Goal: Transaction & Acquisition: Download file/media

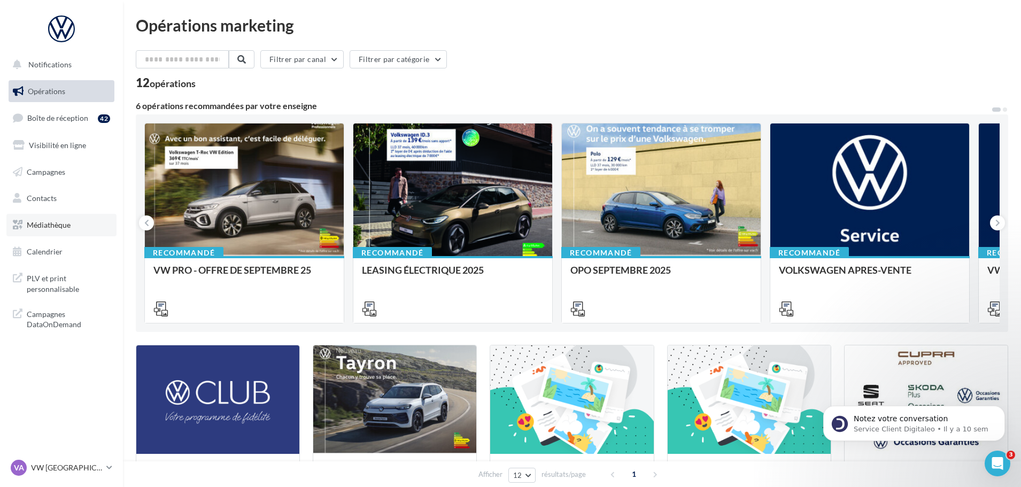
click at [59, 226] on span "Médiathèque" at bounding box center [49, 224] width 44 height 9
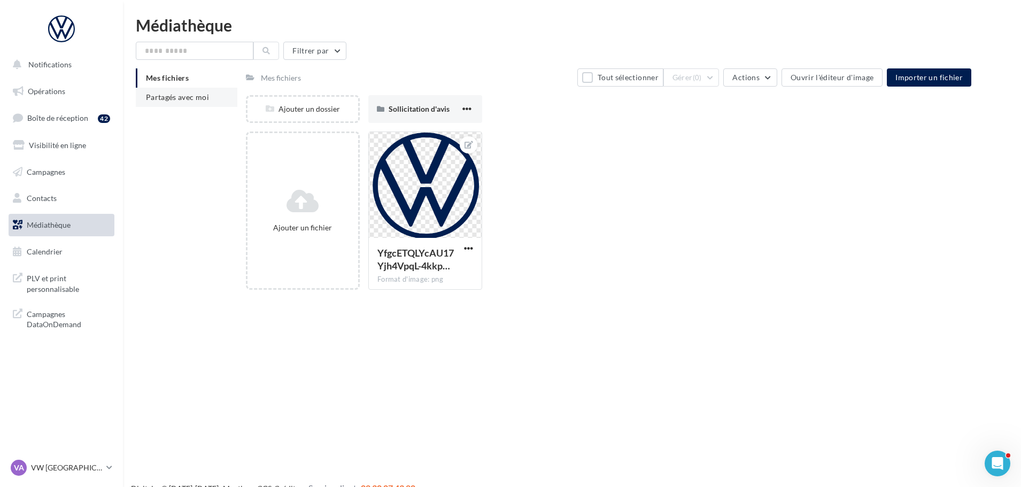
click at [195, 100] on span "Partagés avec moi" at bounding box center [177, 96] width 63 height 9
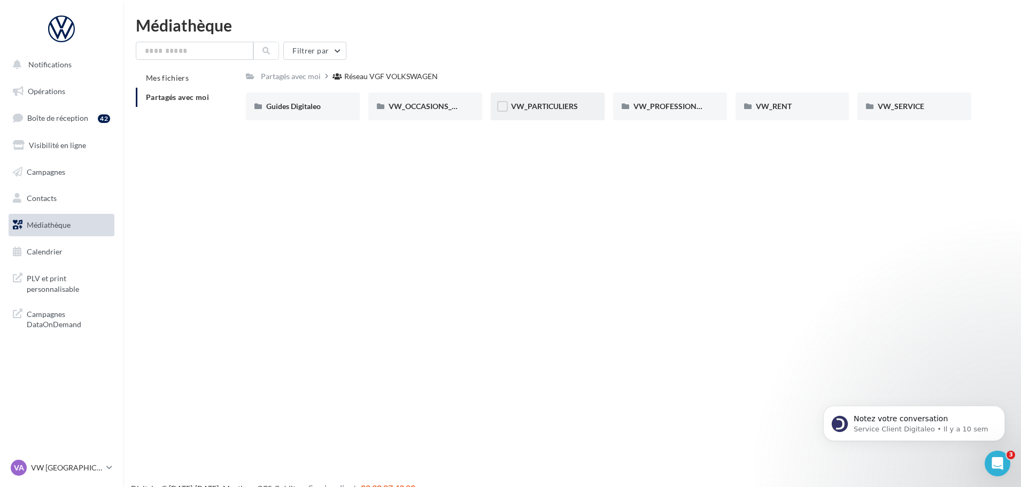
click at [543, 112] on div "VW_PARTICULIERS" at bounding box center [548, 106] width 114 height 28
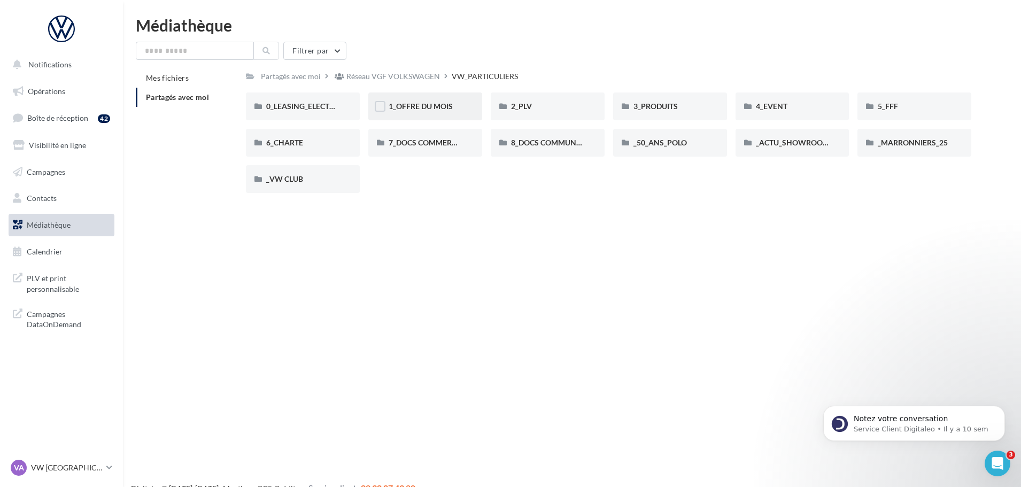
click at [435, 115] on div "1_OFFRE DU MOIS" at bounding box center [425, 106] width 114 height 28
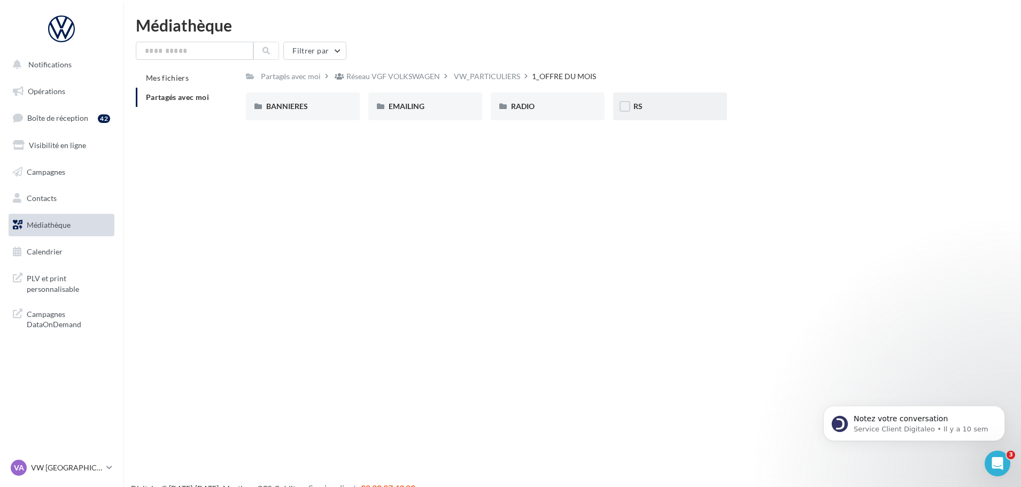
click at [634, 100] on div "RS" at bounding box center [670, 106] width 114 height 28
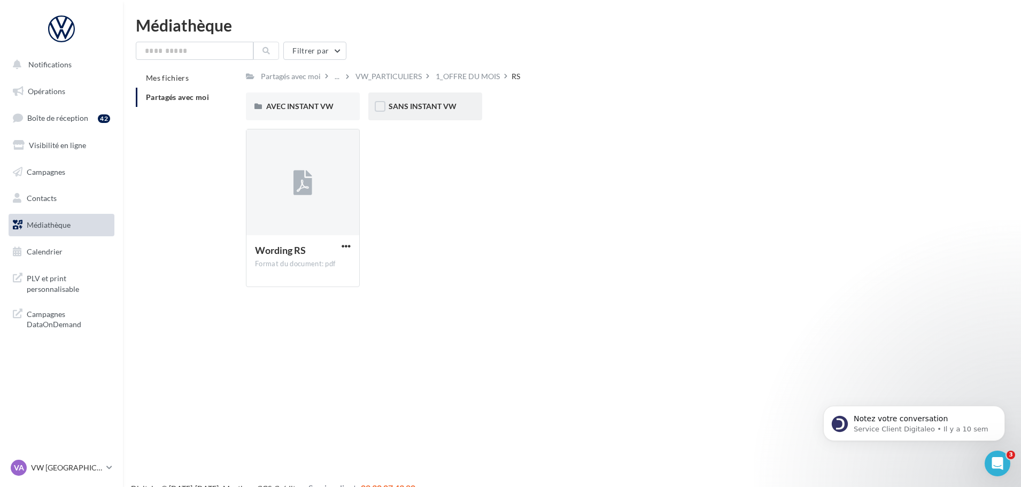
click at [403, 112] on div "SANS INSTANT VW" at bounding box center [425, 106] width 114 height 28
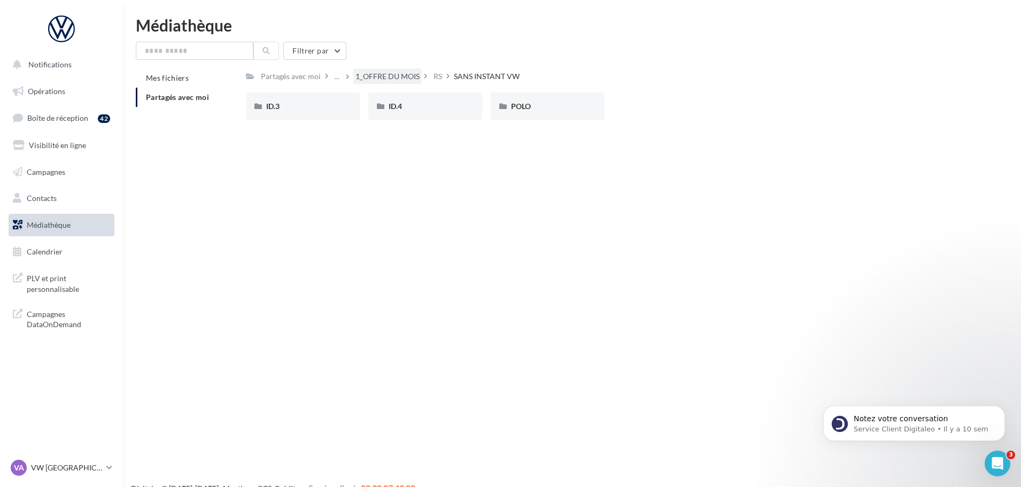
click at [406, 82] on div "1_OFFRE DU MOIS" at bounding box center [387, 76] width 64 height 11
click at [661, 113] on div "RS" at bounding box center [670, 106] width 114 height 28
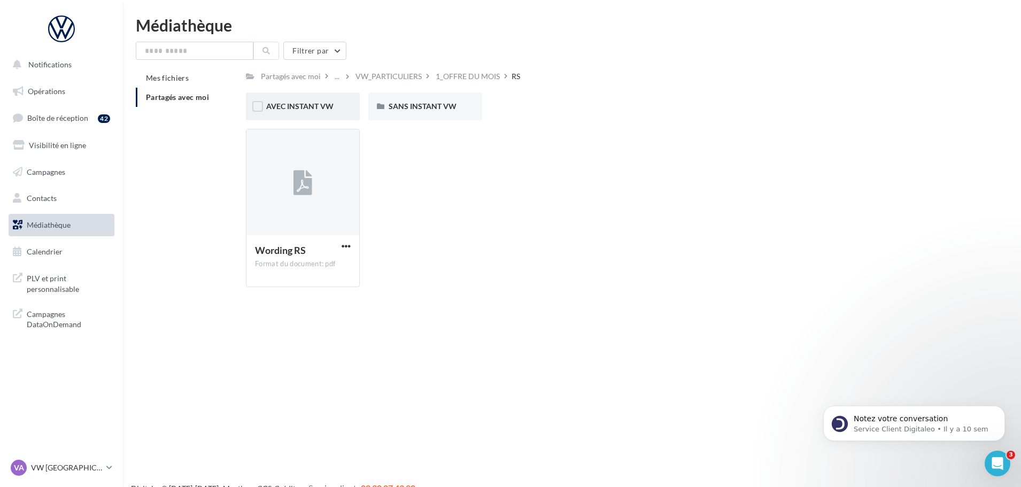
click at [290, 117] on div "AVEC INSTANT VW" at bounding box center [303, 106] width 114 height 28
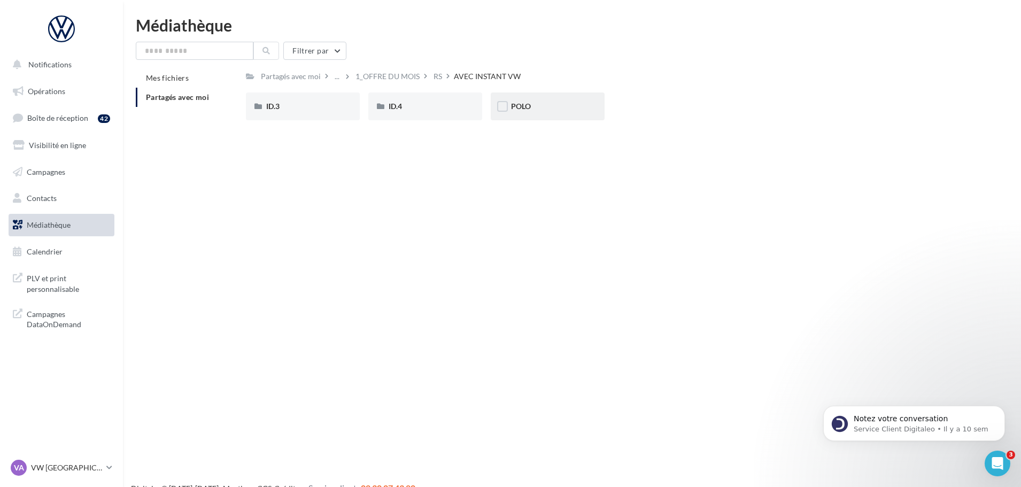
click at [531, 117] on div "POLO" at bounding box center [548, 106] width 114 height 28
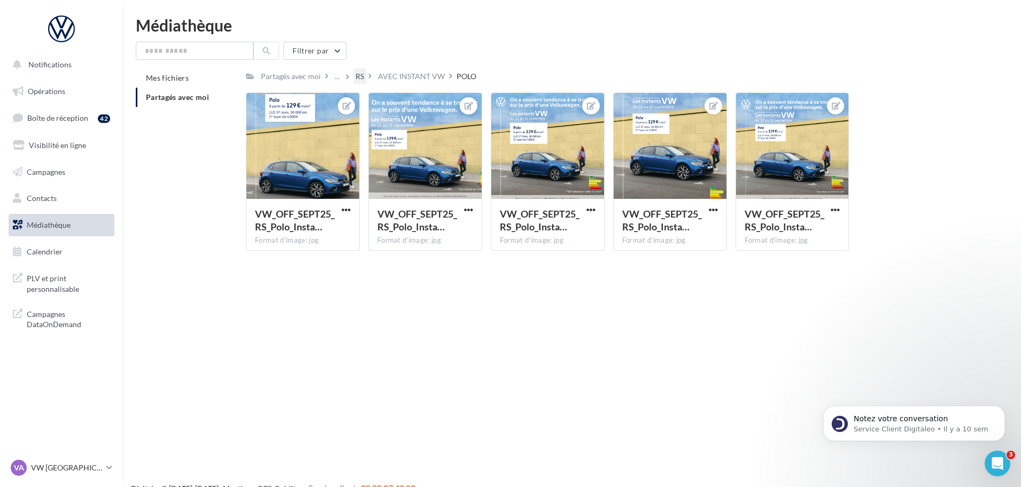
click at [359, 80] on div "RS" at bounding box center [359, 76] width 9 height 11
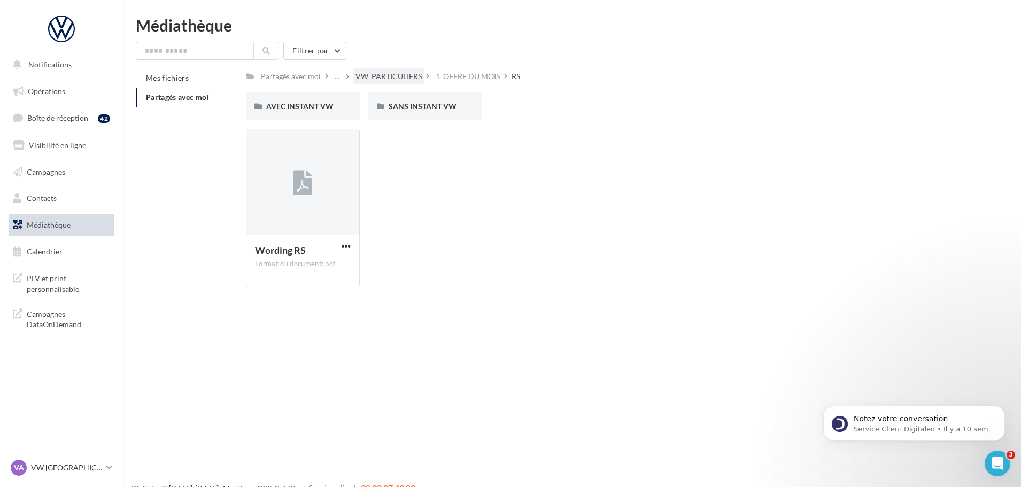
click at [392, 78] on div "VW_PARTICULIERS" at bounding box center [388, 76] width 66 height 11
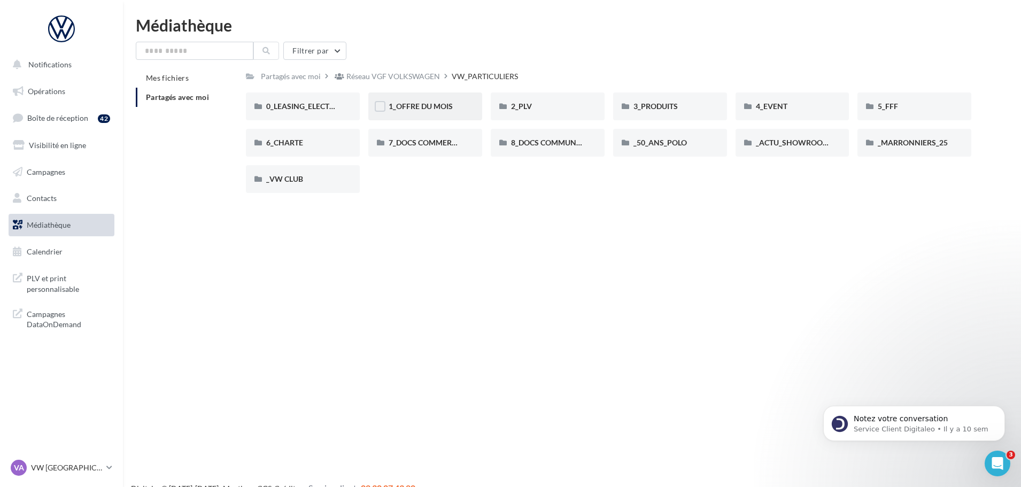
click at [416, 114] on div "1_OFFRE DU MOIS" at bounding box center [425, 106] width 114 height 28
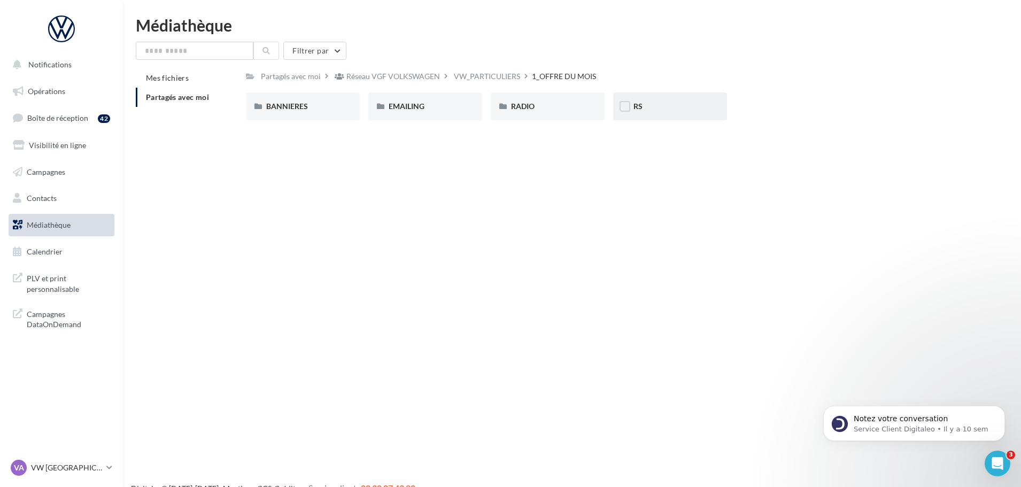
click at [653, 100] on div "RS" at bounding box center [670, 106] width 114 height 28
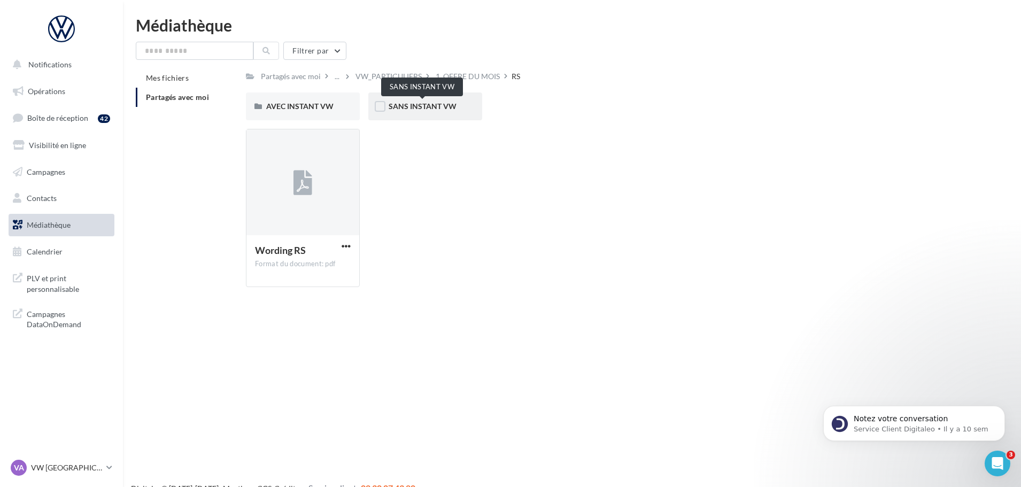
click at [433, 107] on span "SANS INSTANT VW" at bounding box center [423, 106] width 68 height 9
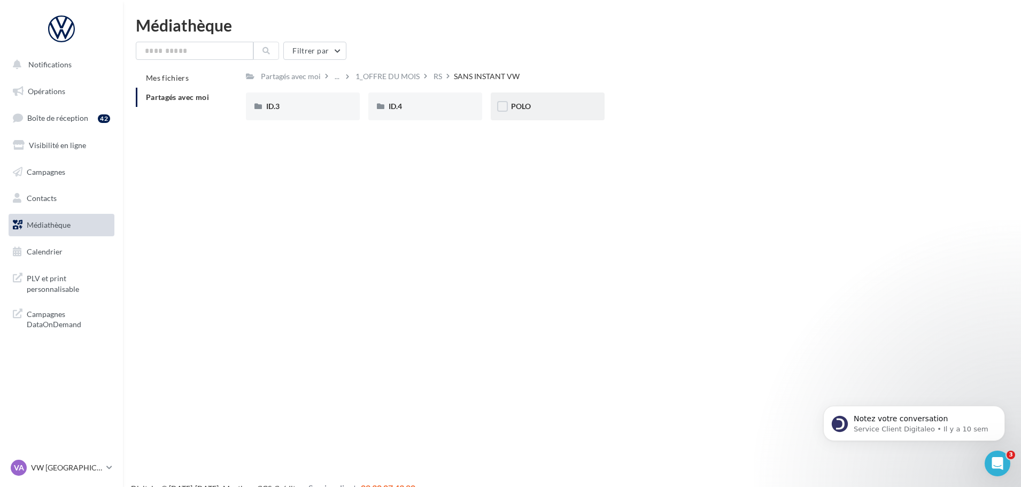
click at [543, 110] on div "POLO" at bounding box center [547, 106] width 73 height 11
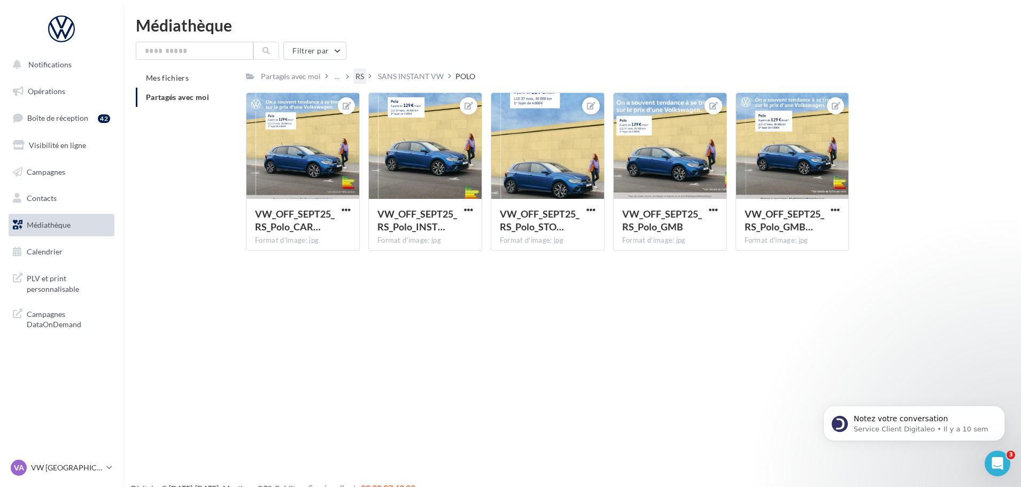
click at [357, 74] on div "RS" at bounding box center [359, 76] width 13 height 16
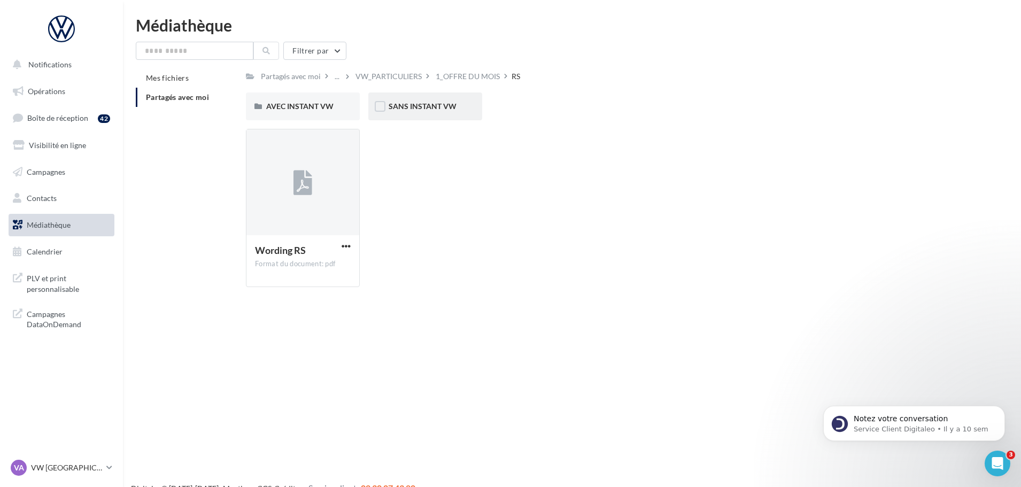
click at [412, 98] on div "SANS INSTANT VW" at bounding box center [425, 106] width 114 height 28
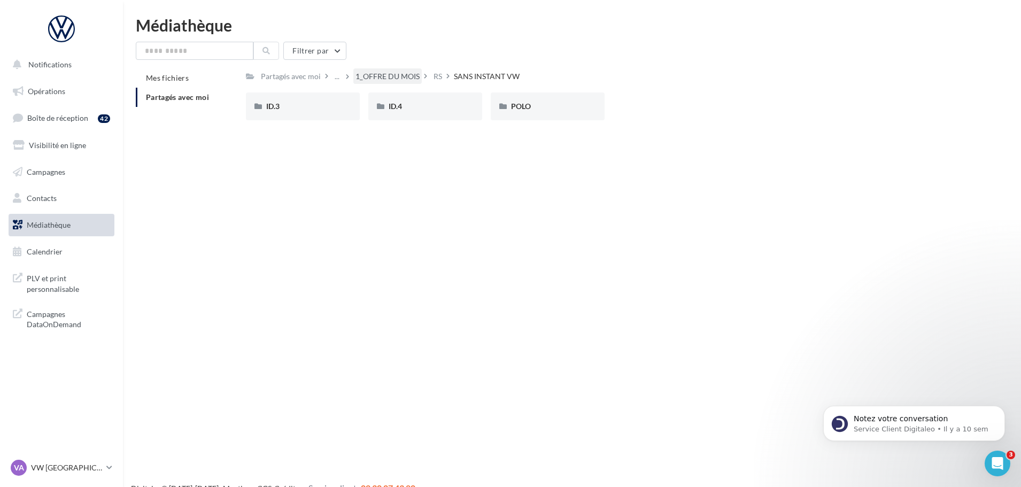
click at [407, 78] on div "1_OFFRE DU MOIS" at bounding box center [387, 76] width 64 height 11
click at [619, 96] on div "RS" at bounding box center [670, 106] width 114 height 28
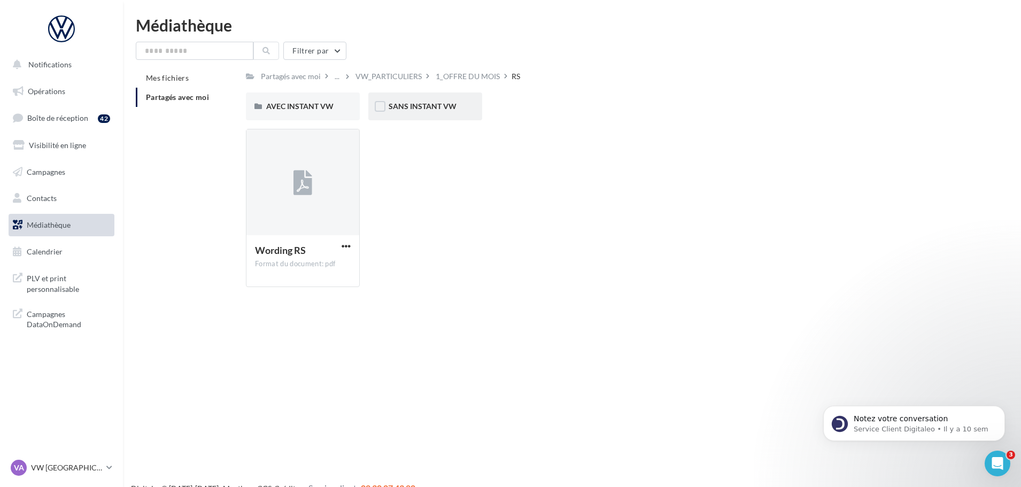
click at [394, 99] on div "SANS INSTANT VW" at bounding box center [425, 106] width 114 height 28
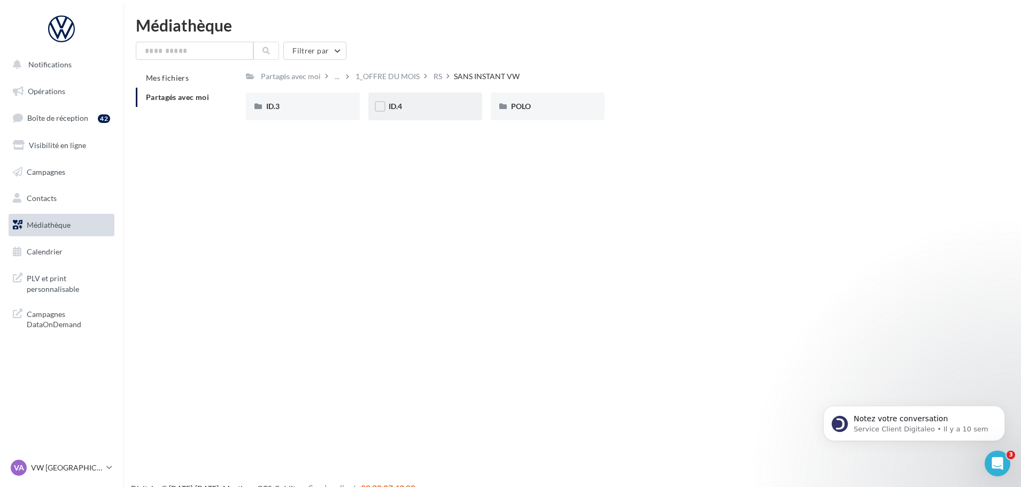
click at [450, 108] on div "ID.4" at bounding box center [425, 106] width 73 height 11
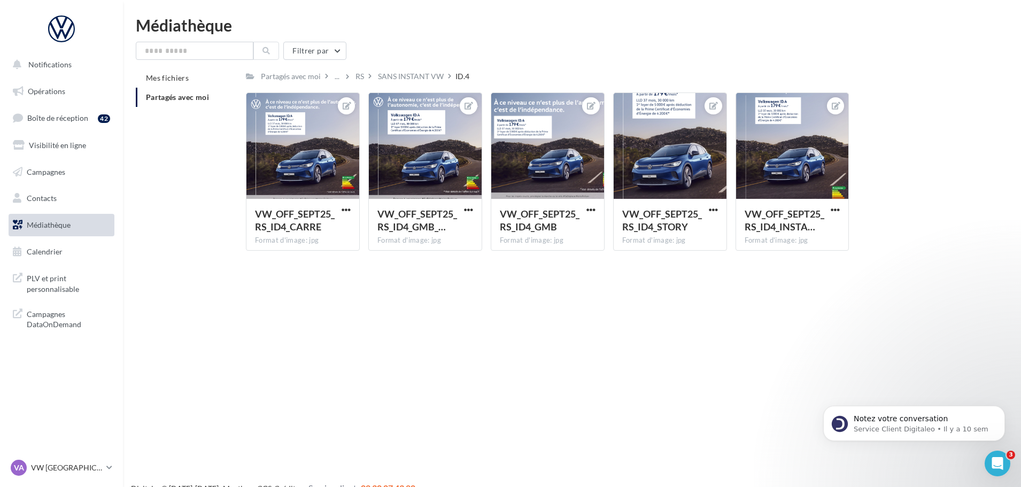
click at [395, 79] on div "SANS INSTANT VW" at bounding box center [411, 76] width 66 height 11
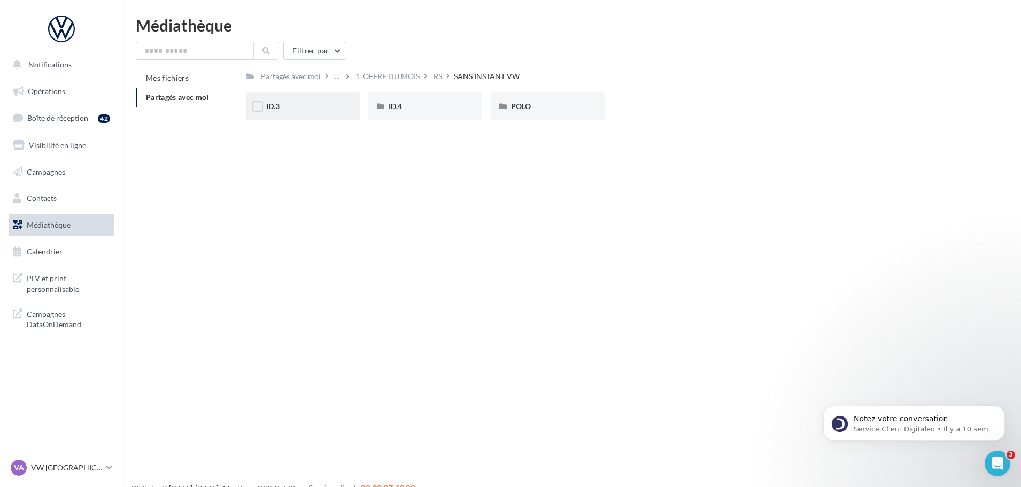
click at [323, 102] on div "ID.3" at bounding box center [302, 106] width 73 height 11
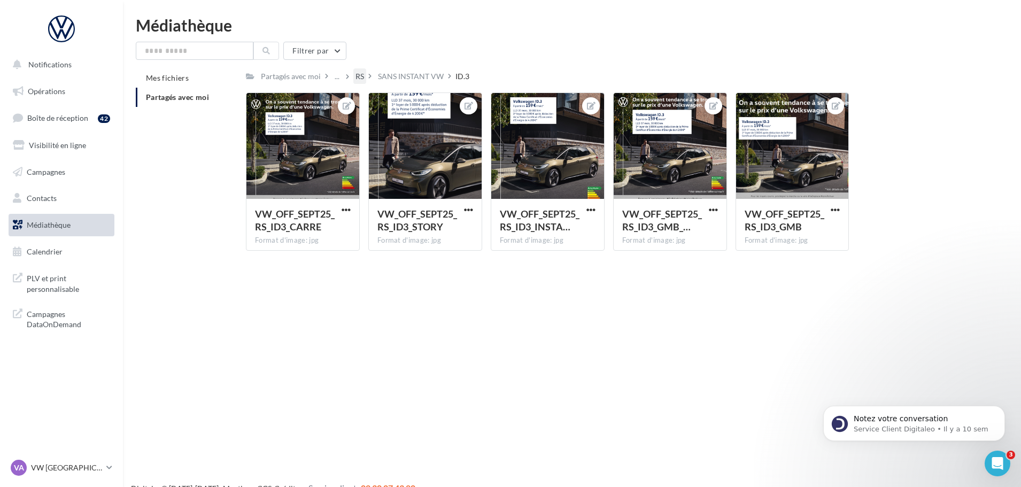
click at [360, 70] on div "RS" at bounding box center [359, 76] width 13 height 16
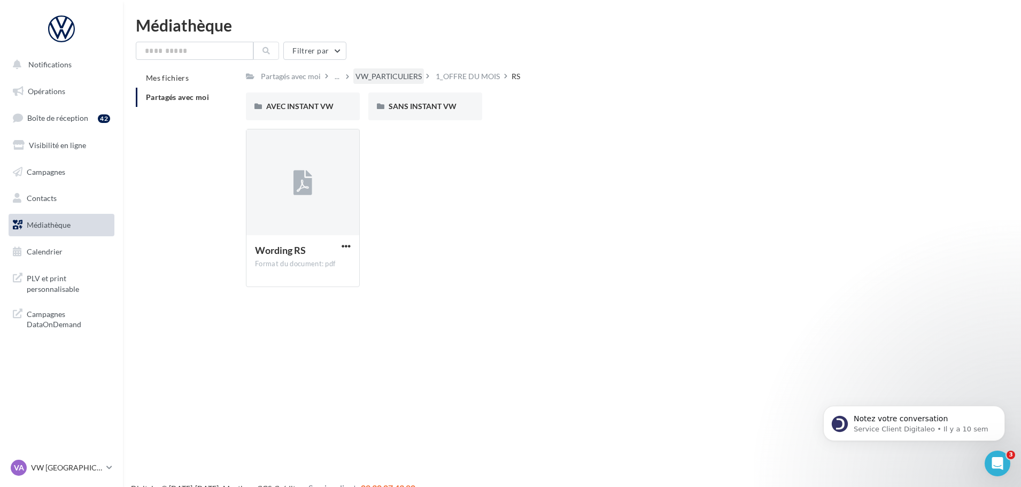
click at [362, 74] on div "VW_PARTICULIERS" at bounding box center [388, 76] width 66 height 11
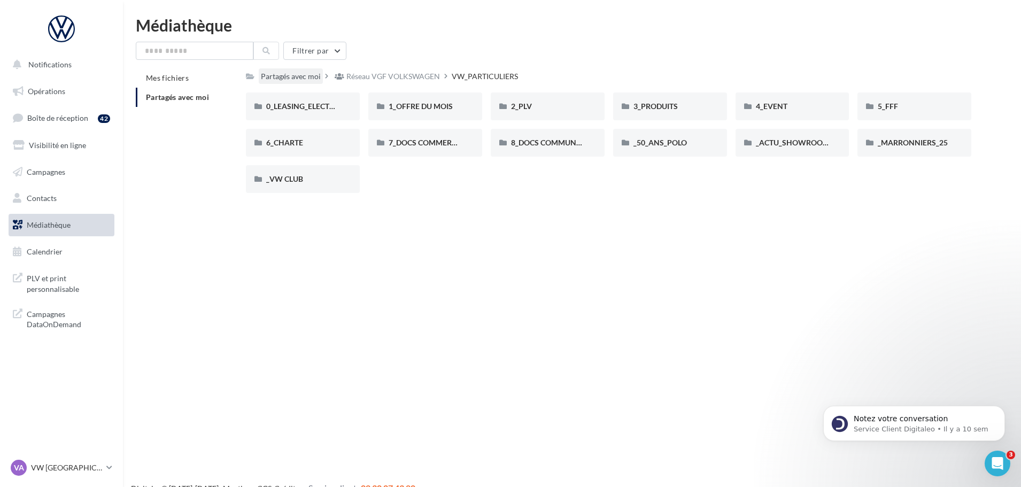
click at [291, 75] on div "Partagés avec moi" at bounding box center [291, 76] width 60 height 11
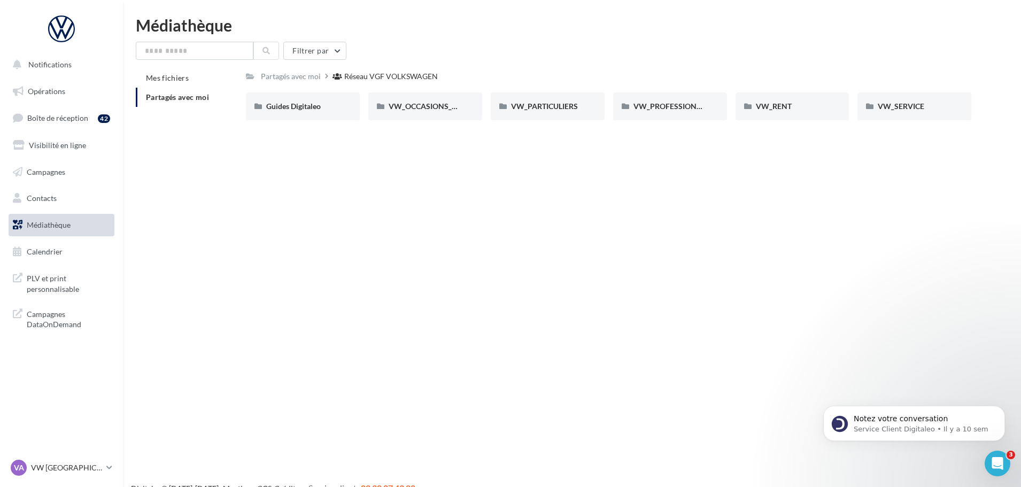
click at [208, 97] on span "Partagés avec moi" at bounding box center [177, 96] width 63 height 9
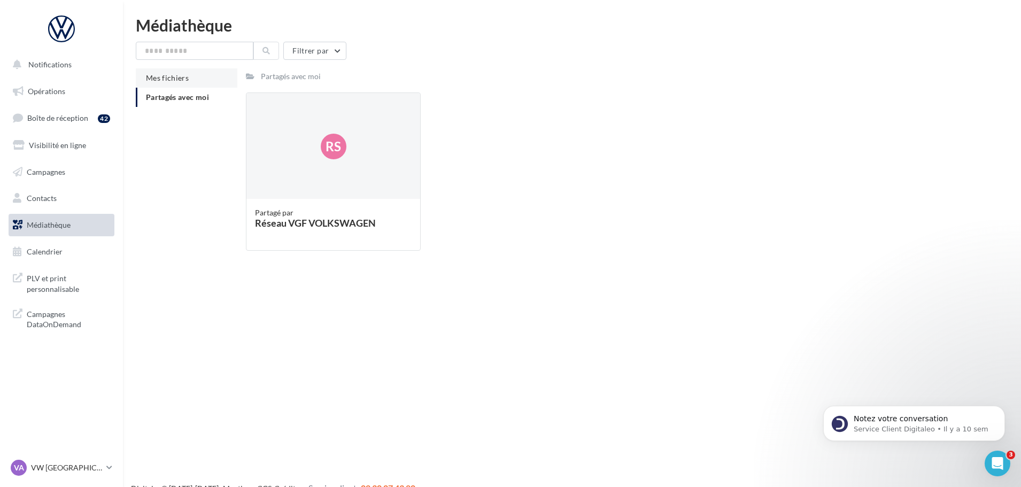
click at [190, 83] on li "Mes fichiers" at bounding box center [187, 77] width 102 height 19
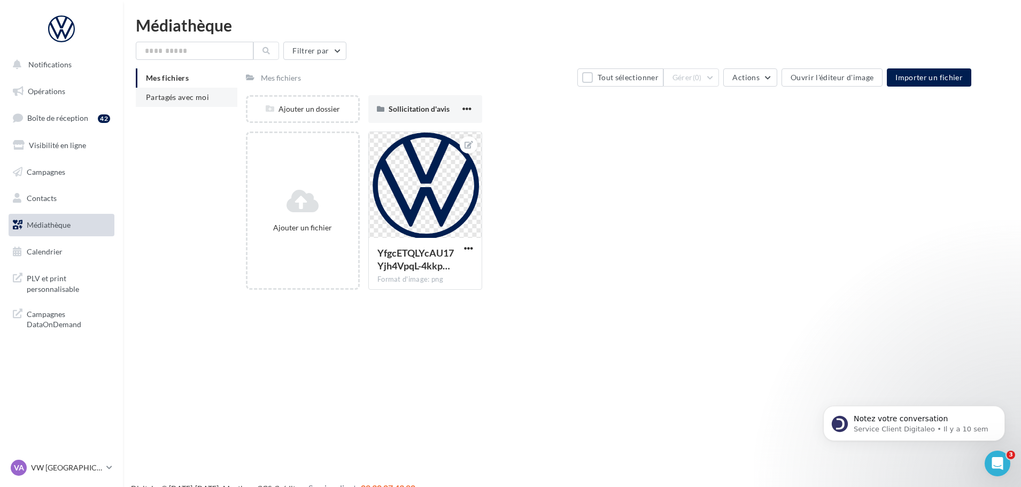
click at [185, 96] on span "Partagés avec moi" at bounding box center [177, 96] width 63 height 9
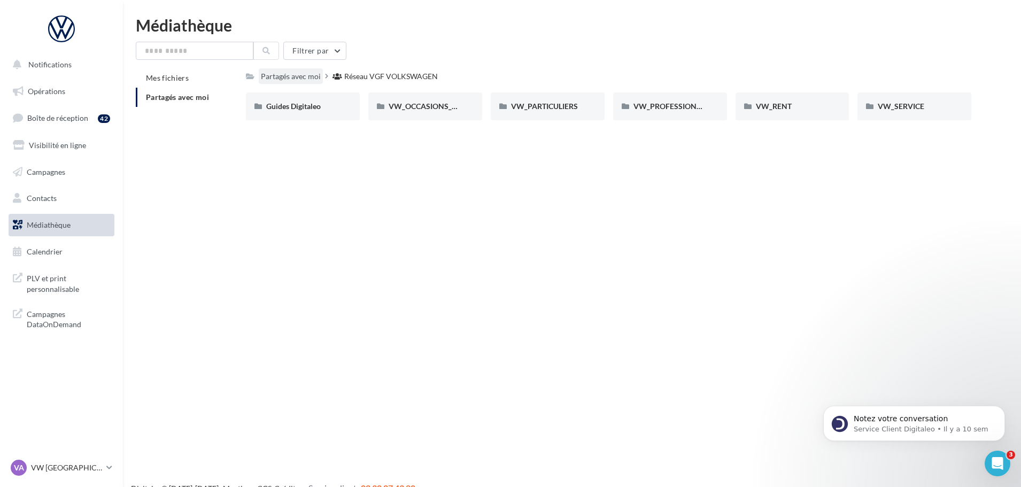
click at [322, 80] on div "Partagés avec moi" at bounding box center [291, 76] width 64 height 16
click at [304, 82] on div "Partagés avec moi" at bounding box center [291, 76] width 60 height 11
click at [288, 80] on div "Partagés avec moi" at bounding box center [291, 76] width 60 height 11
click at [396, 76] on div "Réseau VGF VOLKSWAGEN" at bounding box center [391, 76] width 94 height 11
click at [307, 81] on div "Partagés avec moi" at bounding box center [291, 76] width 60 height 11
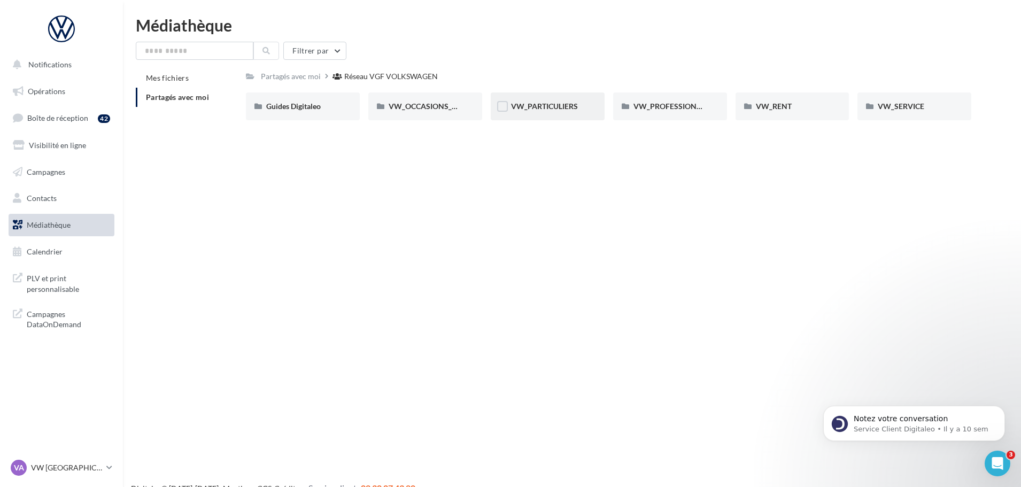
click at [552, 118] on div "VW_PARTICULIERS" at bounding box center [548, 106] width 114 height 28
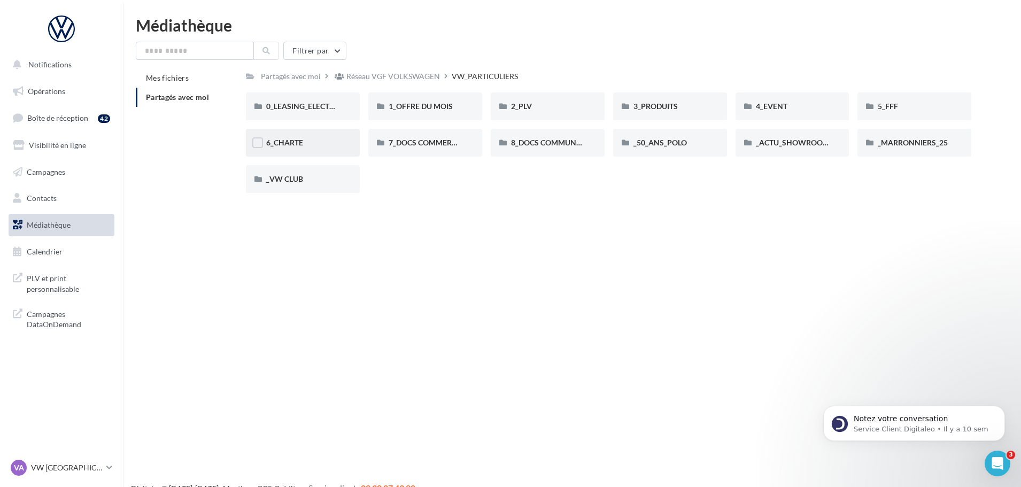
click at [305, 156] on div "6_CHARTE" at bounding box center [303, 143] width 114 height 28
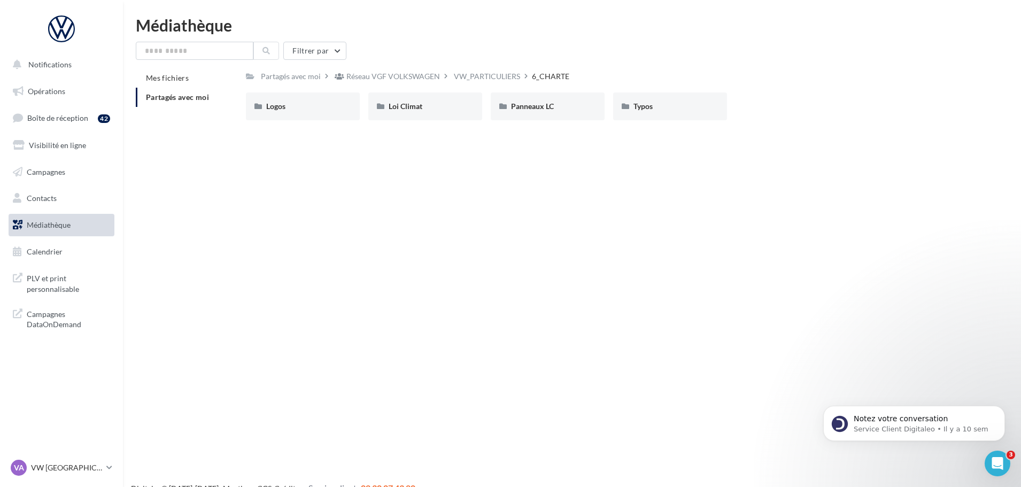
click at [383, 73] on div "Réseau VGF VOLKSWAGEN" at bounding box center [393, 76] width 94 height 11
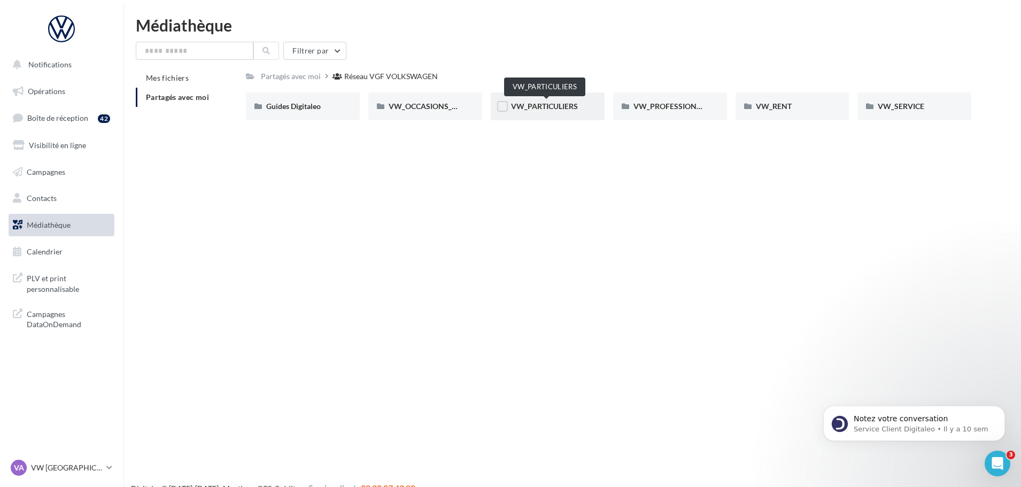
click at [553, 111] on span "VW_PARTICULIERS" at bounding box center [544, 106] width 67 height 9
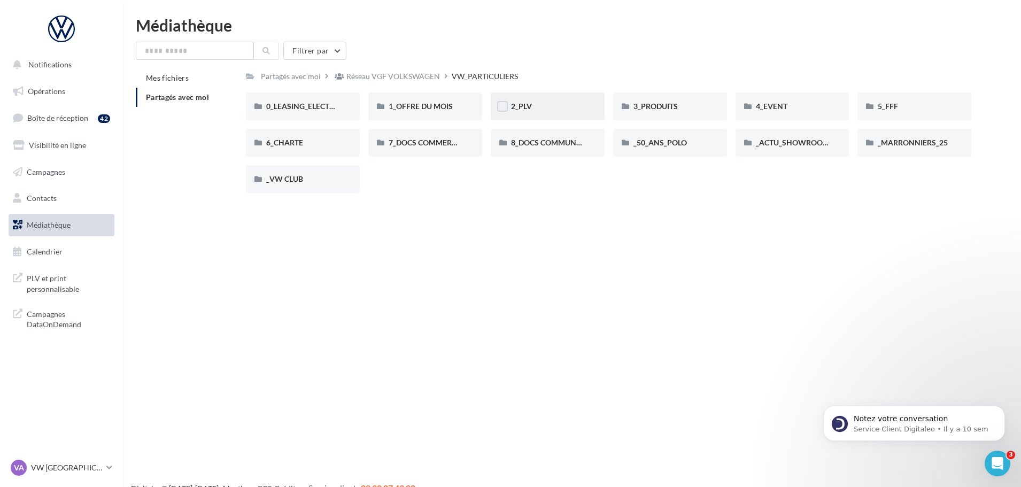
click at [543, 105] on div "2_PLV" at bounding box center [547, 106] width 73 height 11
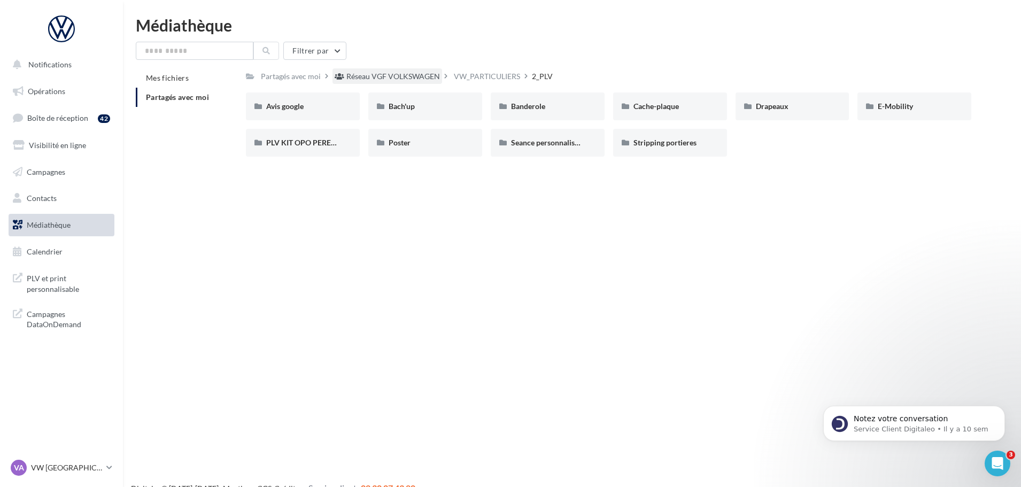
click at [406, 78] on div "Réseau VGF VOLKSWAGEN" at bounding box center [393, 76] width 94 height 11
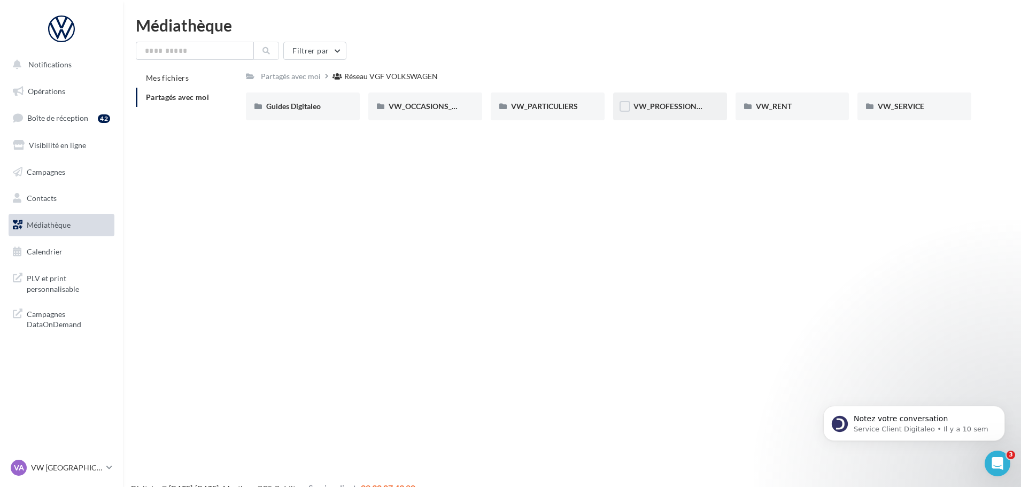
click at [640, 112] on div "VW_PROFESSIONNELS" at bounding box center [670, 106] width 114 height 28
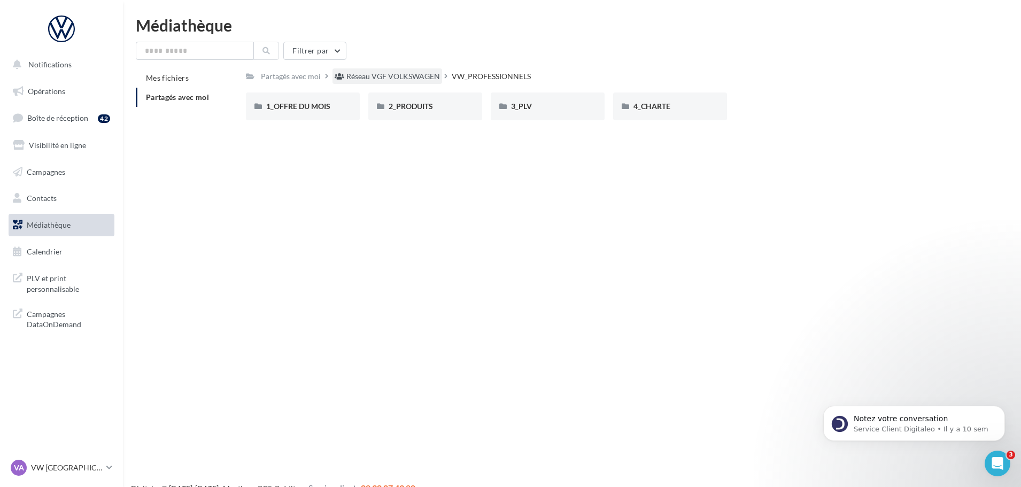
click at [382, 78] on div "Réseau VGF VOLKSWAGEN" at bounding box center [393, 76] width 94 height 11
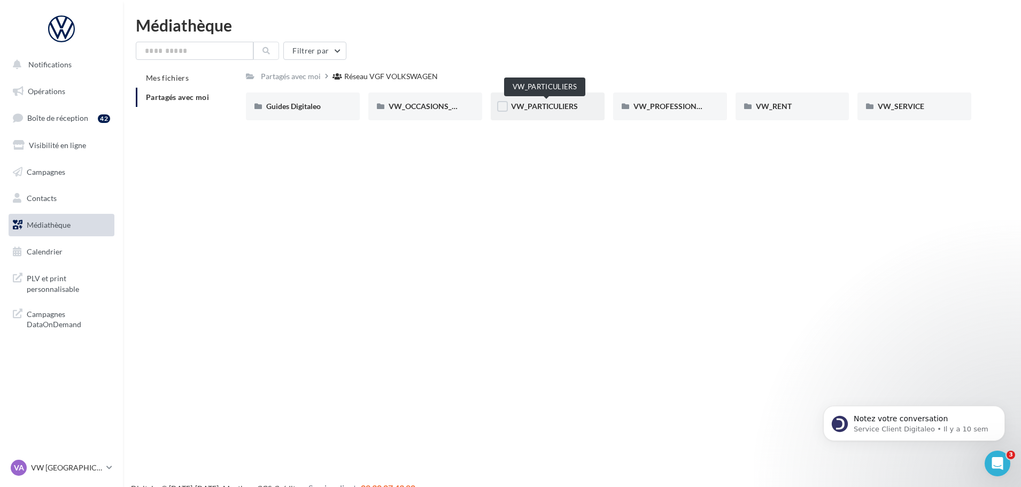
click at [528, 105] on span "VW_PARTICULIERS" at bounding box center [544, 106] width 67 height 9
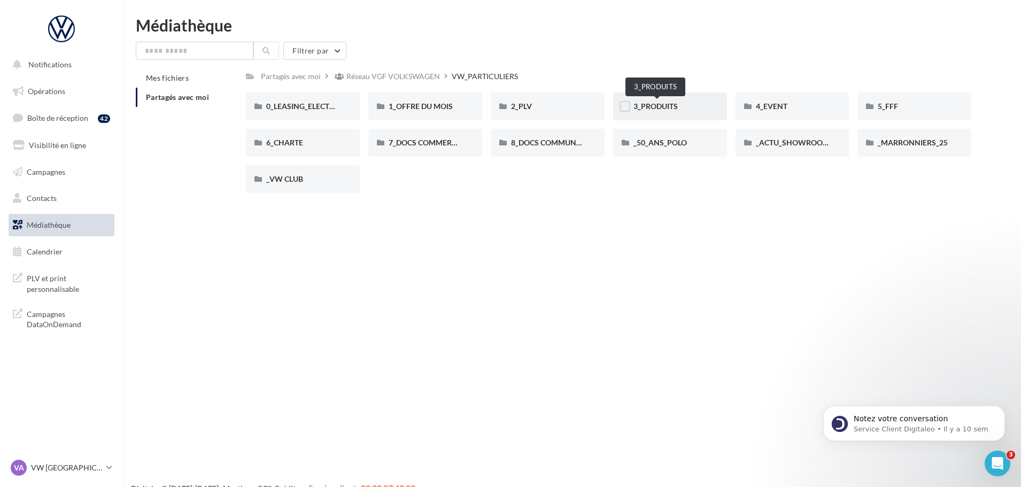
click at [677, 110] on span "3_PRODUITS" at bounding box center [655, 106] width 44 height 9
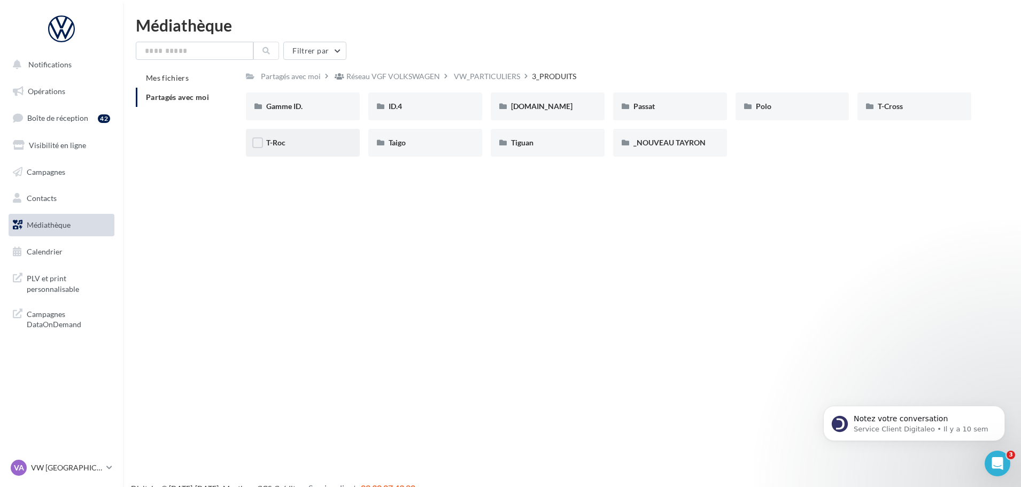
click at [295, 142] on div "T-Roc" at bounding box center [302, 142] width 73 height 11
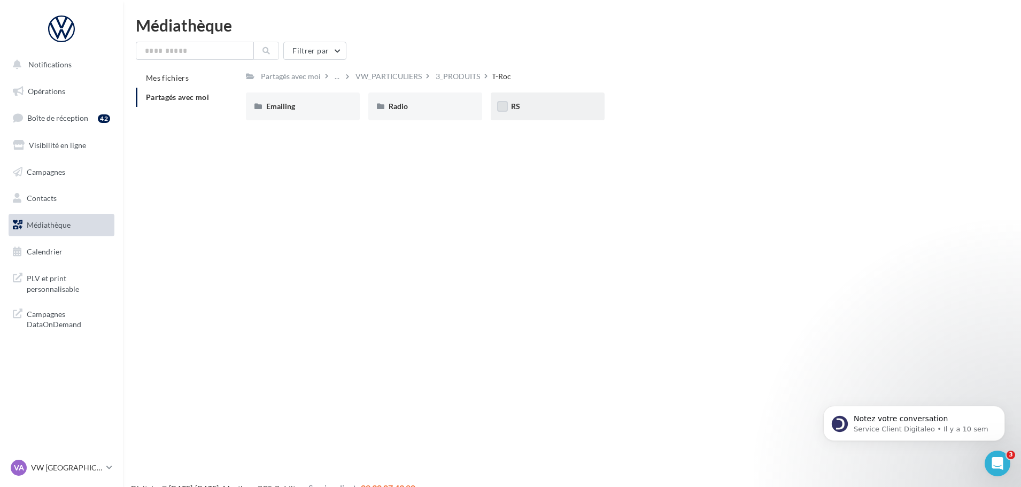
click at [501, 105] on label at bounding box center [502, 106] width 11 height 11
click at [556, 106] on div "RS" at bounding box center [547, 106] width 73 height 11
click at [545, 107] on div "RS" at bounding box center [547, 106] width 73 height 11
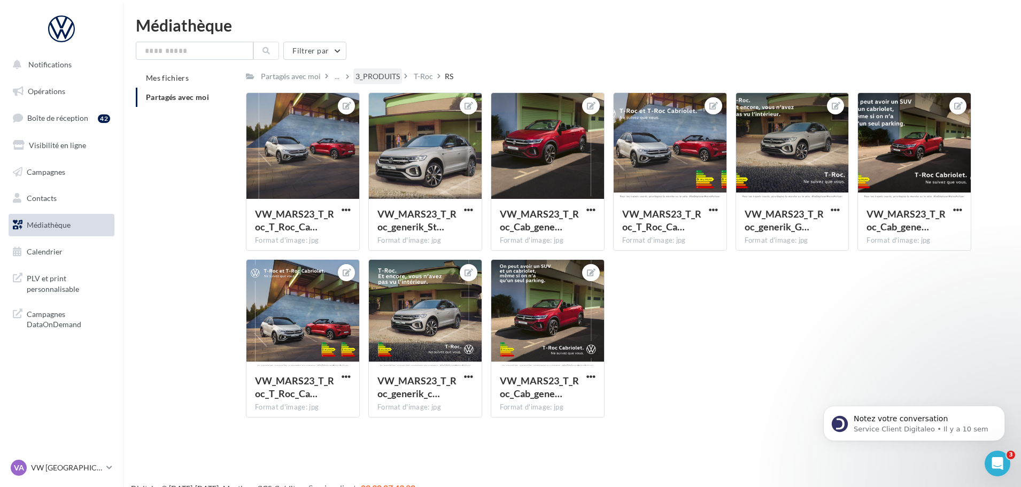
click at [394, 78] on div "3_PRODUITS" at bounding box center [377, 76] width 44 height 11
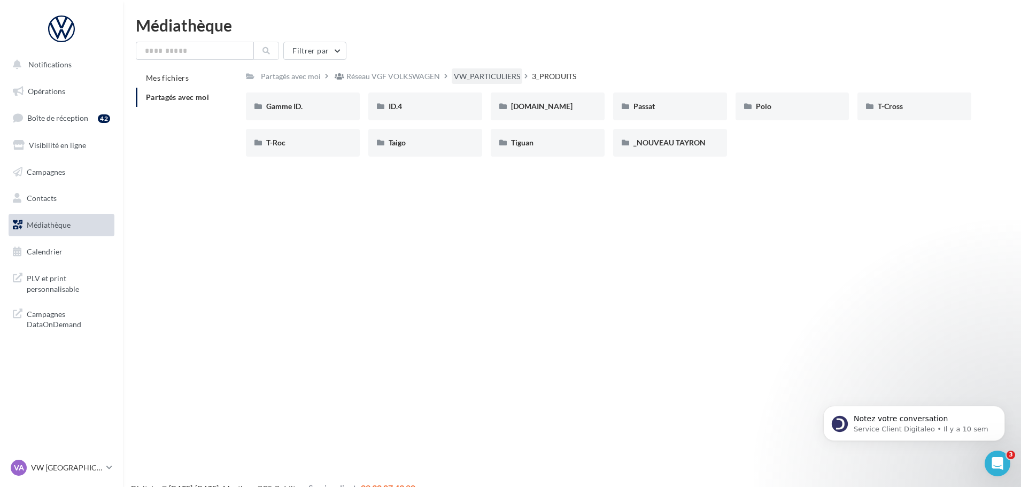
click at [465, 81] on div "VW_PARTICULIERS" at bounding box center [487, 76] width 66 height 11
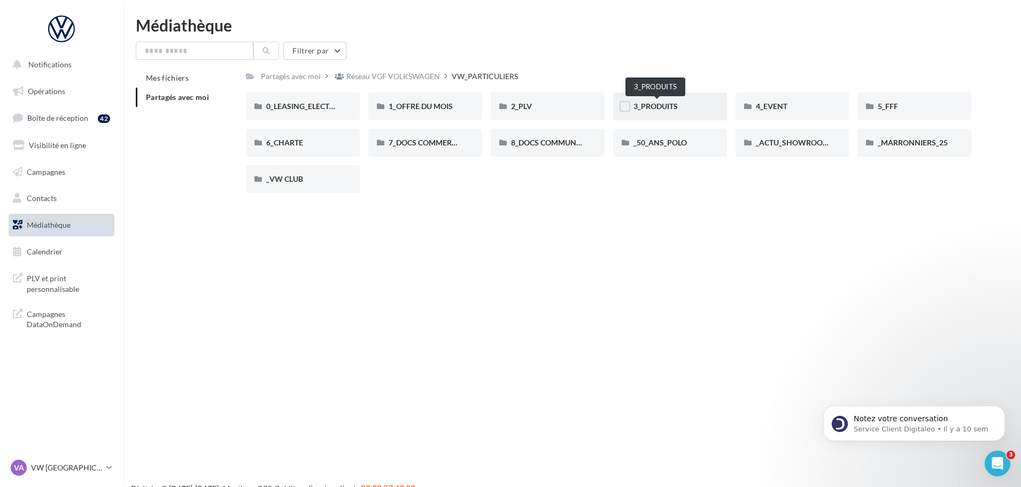
click at [663, 104] on span "3_PRODUITS" at bounding box center [655, 106] width 44 height 9
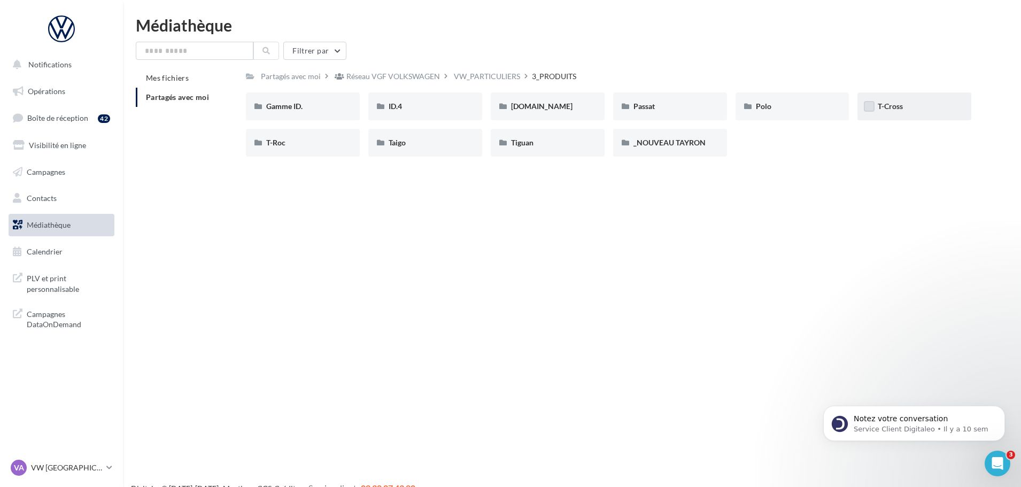
click at [874, 107] on label at bounding box center [869, 106] width 11 height 11
click at [884, 107] on span "T-Cross" at bounding box center [890, 106] width 25 height 9
click at [902, 104] on span "T-Cross" at bounding box center [890, 106] width 25 height 9
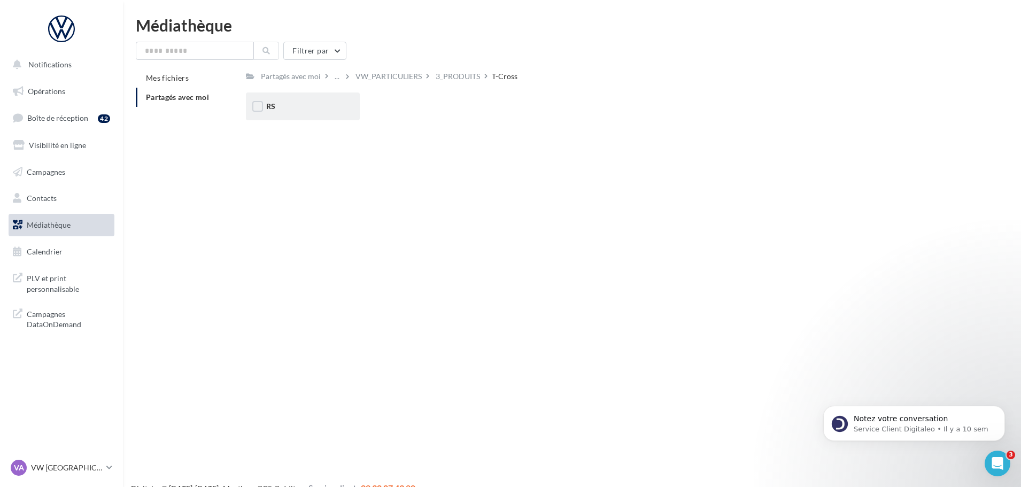
click at [326, 113] on div "RS" at bounding box center [303, 106] width 114 height 28
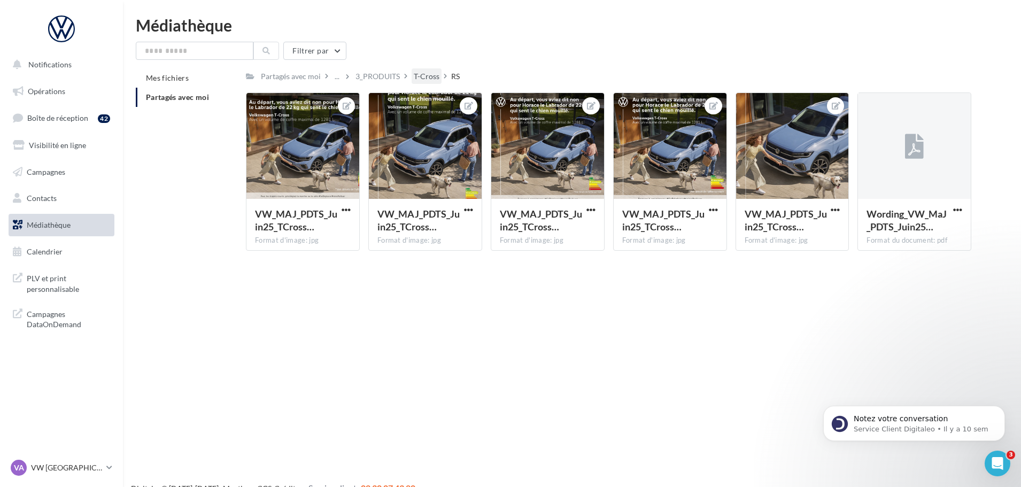
click at [432, 79] on div "T-Cross" at bounding box center [427, 76] width 26 height 11
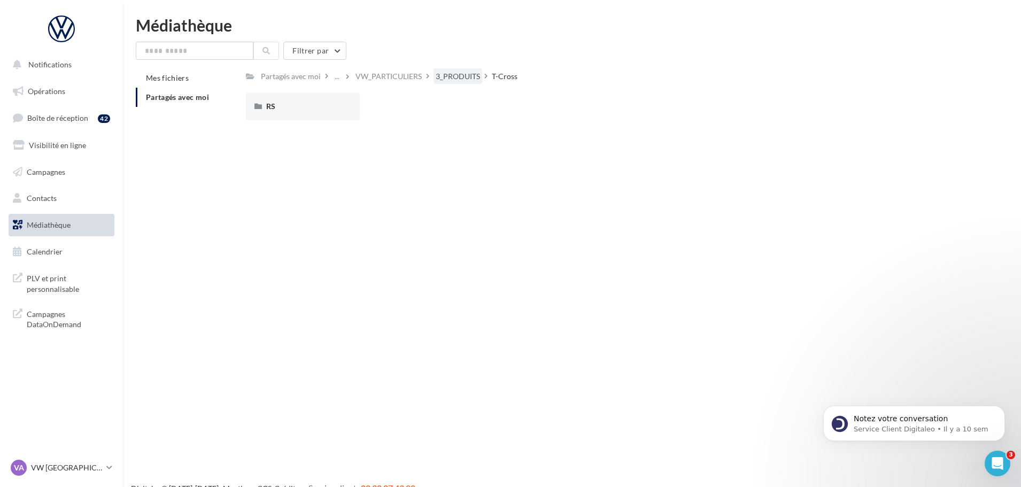
click at [446, 74] on div "3_PRODUITS" at bounding box center [458, 76] width 44 height 11
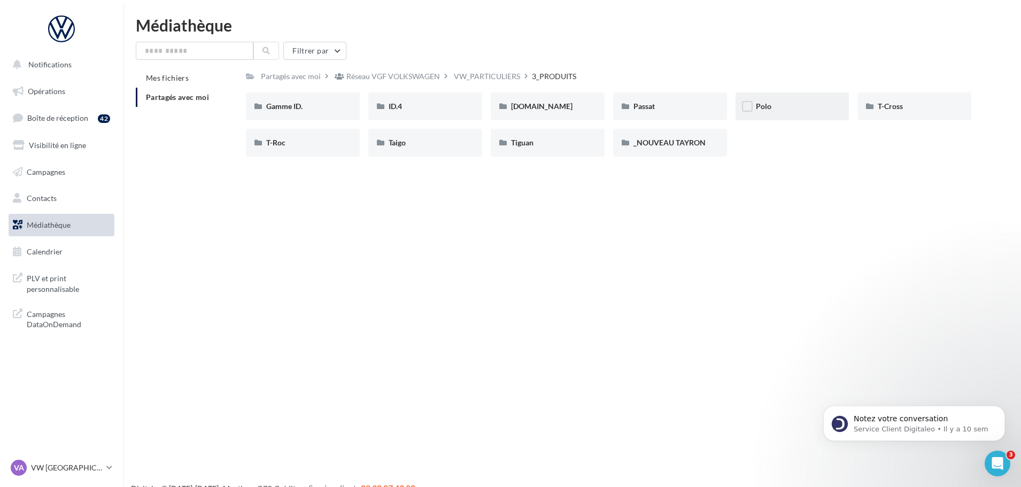
click at [755, 97] on div "Polo" at bounding box center [792, 106] width 114 height 28
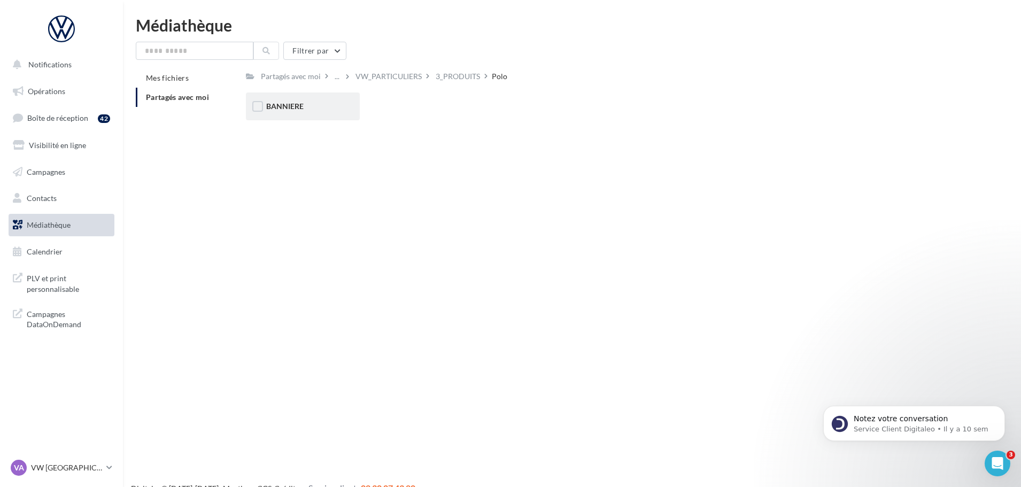
click at [340, 103] on div "BANNIERE" at bounding box center [303, 106] width 114 height 28
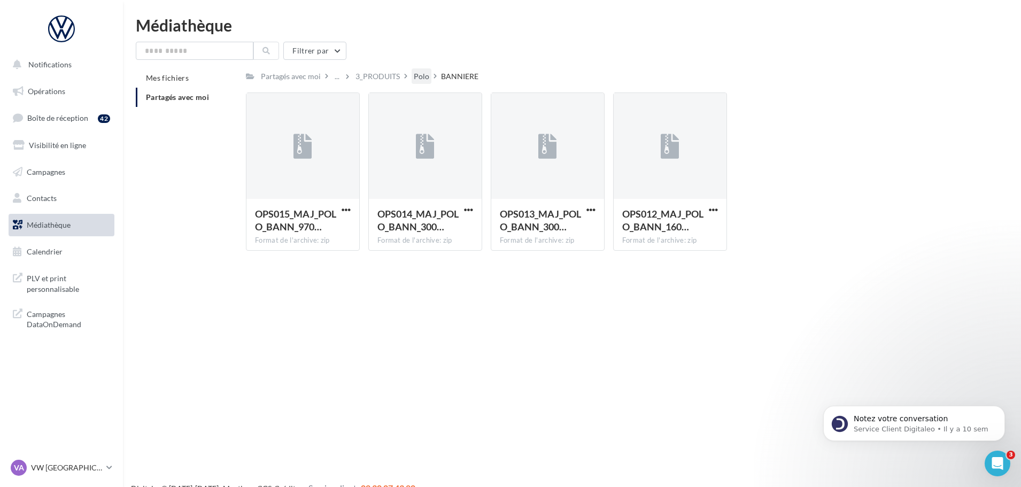
click at [421, 73] on div "Polo" at bounding box center [422, 76] width 16 height 11
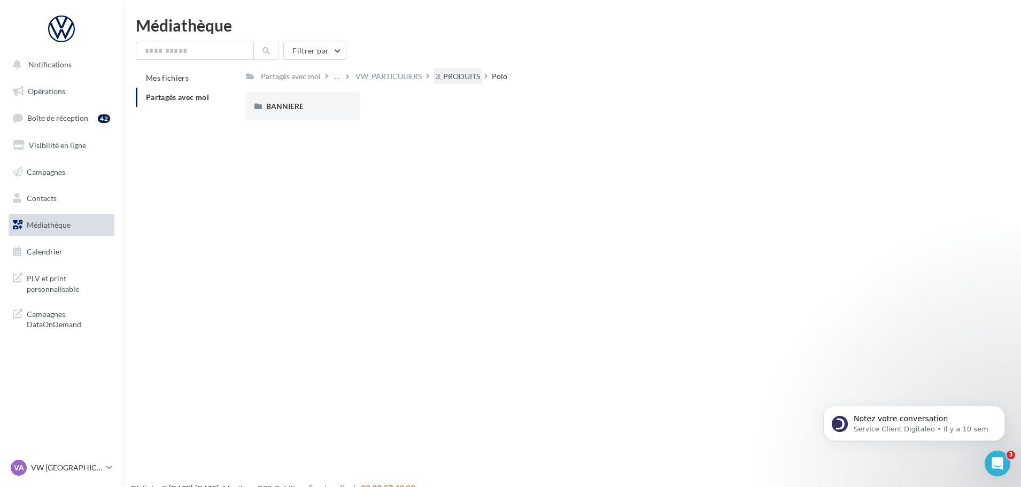
click at [477, 69] on div "3_PRODUITS" at bounding box center [457, 76] width 49 height 16
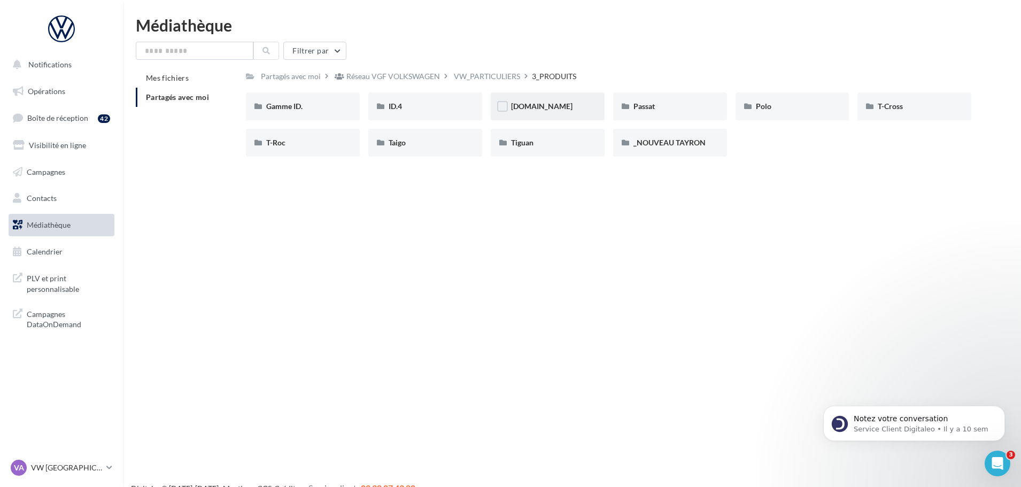
click at [577, 99] on div "[DOMAIN_NAME]" at bounding box center [548, 106] width 114 height 28
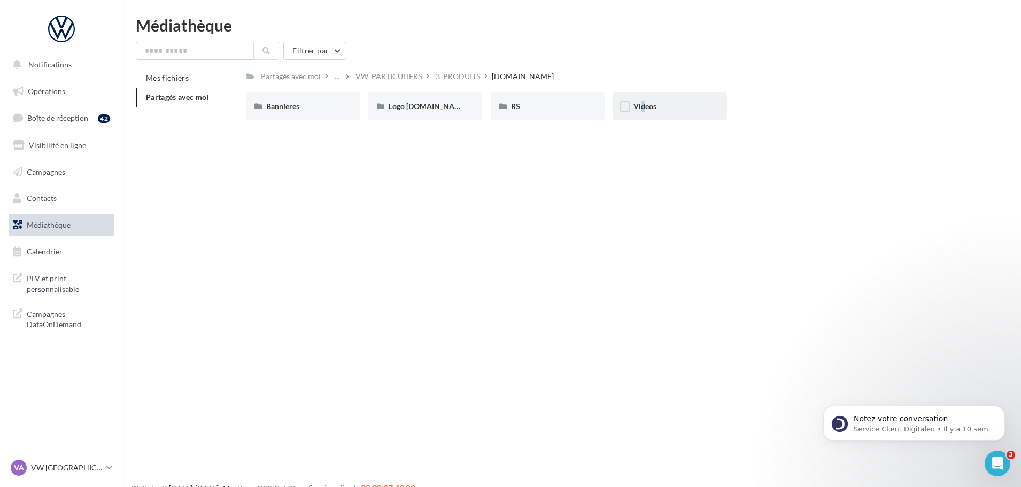
click at [636, 99] on div "Videos" at bounding box center [670, 106] width 114 height 28
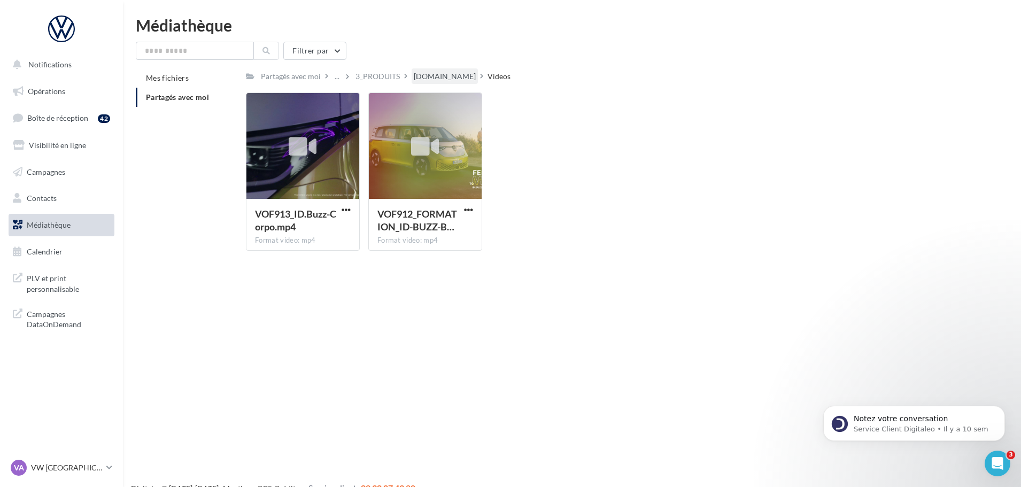
click at [438, 82] on div "[DOMAIN_NAME]" at bounding box center [445, 76] width 66 height 16
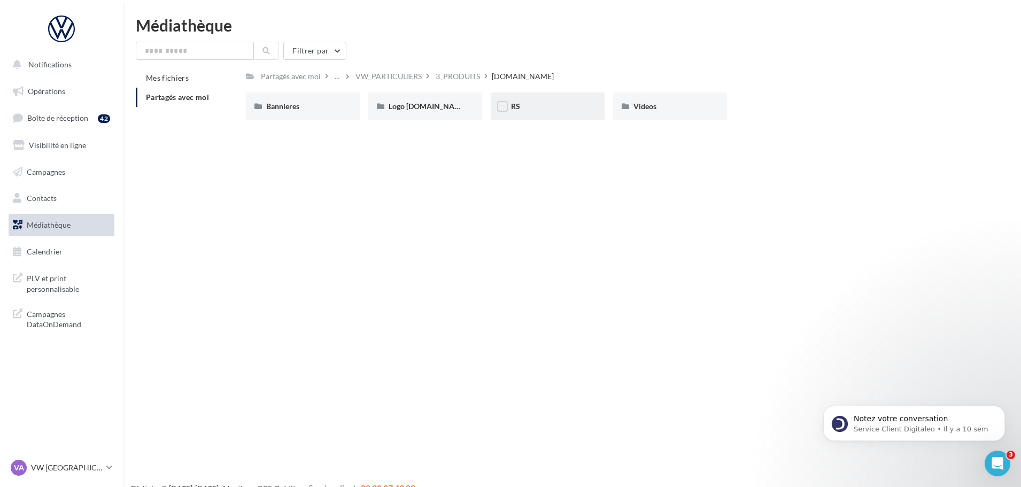
click at [562, 113] on div "RS" at bounding box center [548, 106] width 114 height 28
click at [327, 113] on div "Generique" at bounding box center [303, 106] width 114 height 28
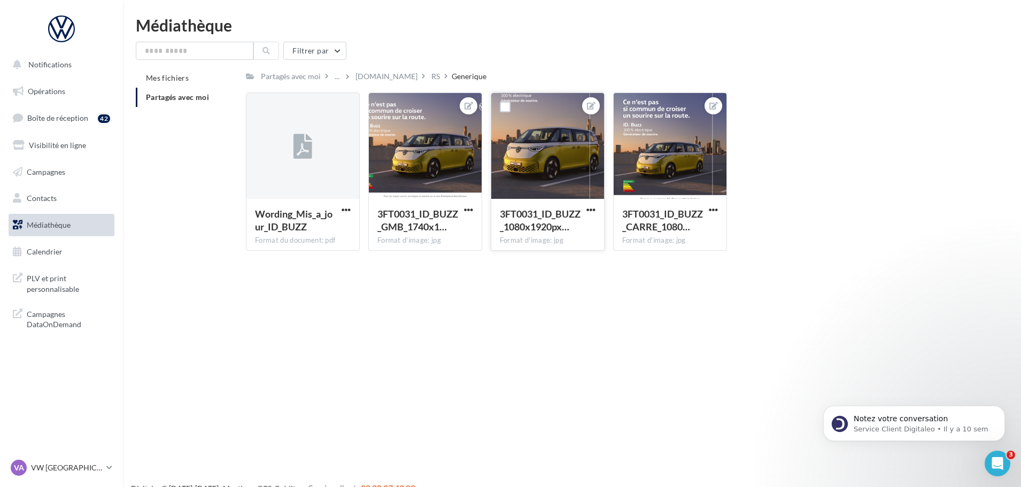
click at [536, 160] on div at bounding box center [547, 146] width 113 height 107
click at [545, 144] on div at bounding box center [547, 146] width 113 height 107
click at [681, 144] on div at bounding box center [670, 146] width 113 height 107
click at [712, 164] on div at bounding box center [670, 146] width 113 height 107
click at [712, 201] on div "3FT0031_ID_BUZZ_CARRE_1080… Format d'image: jpg" at bounding box center [670, 224] width 113 height 50
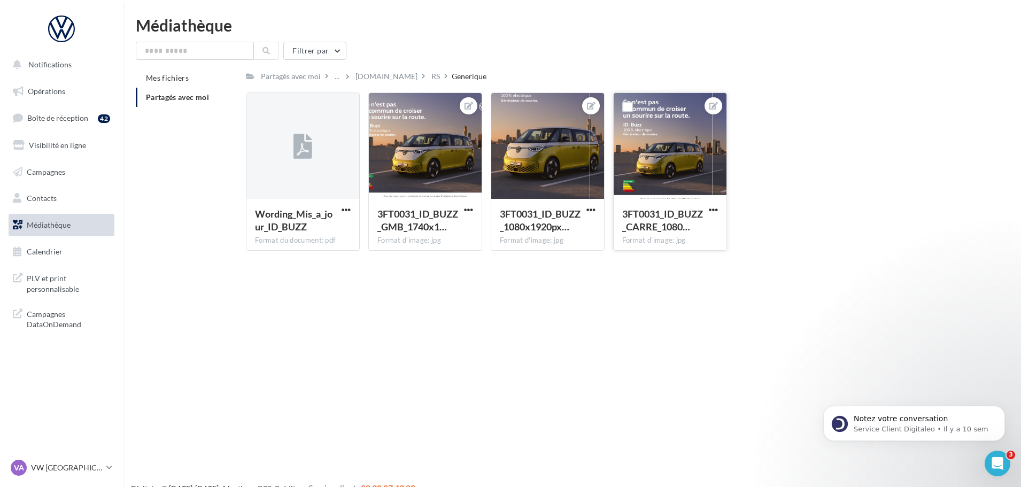
click at [714, 203] on div "3FT0031_ID_BUZZ_CARRE_1080… Format d'image: jpg" at bounding box center [670, 224] width 113 height 50
click at [716, 205] on span "button" at bounding box center [713, 209] width 9 height 9
click at [718, 213] on button "button" at bounding box center [713, 210] width 13 height 11
click at [713, 210] on span "button" at bounding box center [713, 209] width 9 height 9
click at [659, 262] on button "Télécharger" at bounding box center [663, 259] width 113 height 28
